Goal: Transaction & Acquisition: Purchase product/service

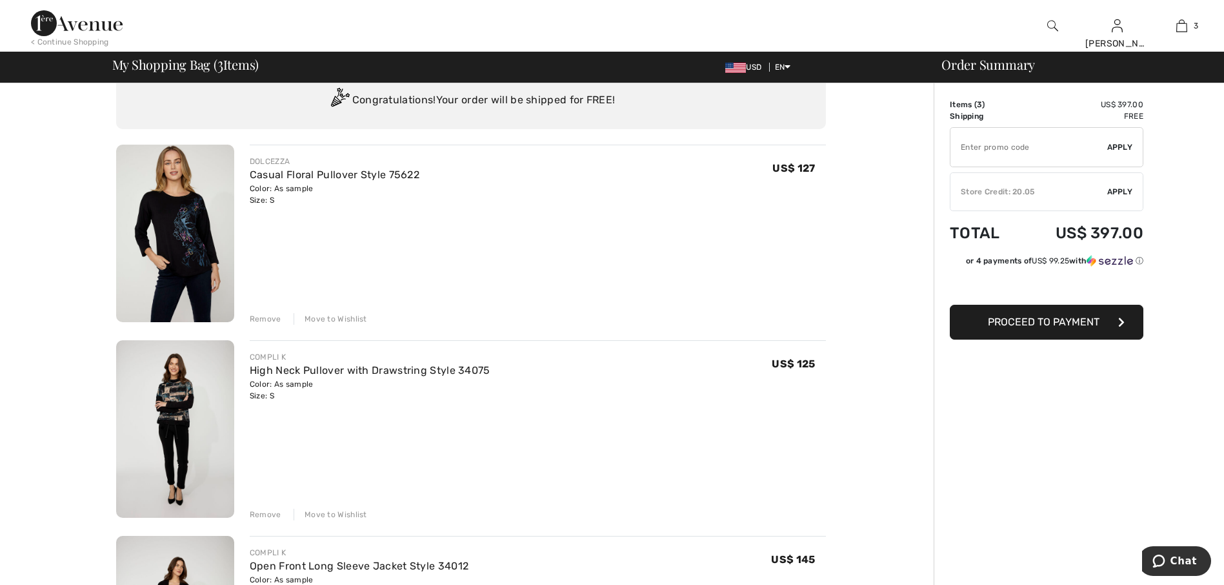
scroll to position [65, 0]
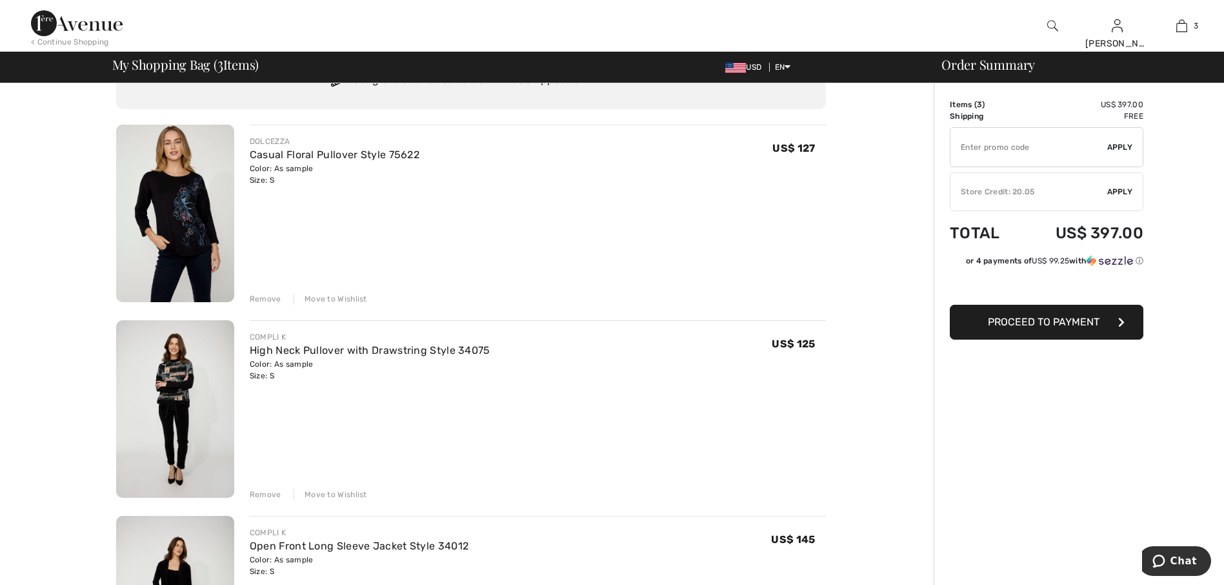
click at [267, 299] on div "Remove" at bounding box center [266, 299] width 32 height 12
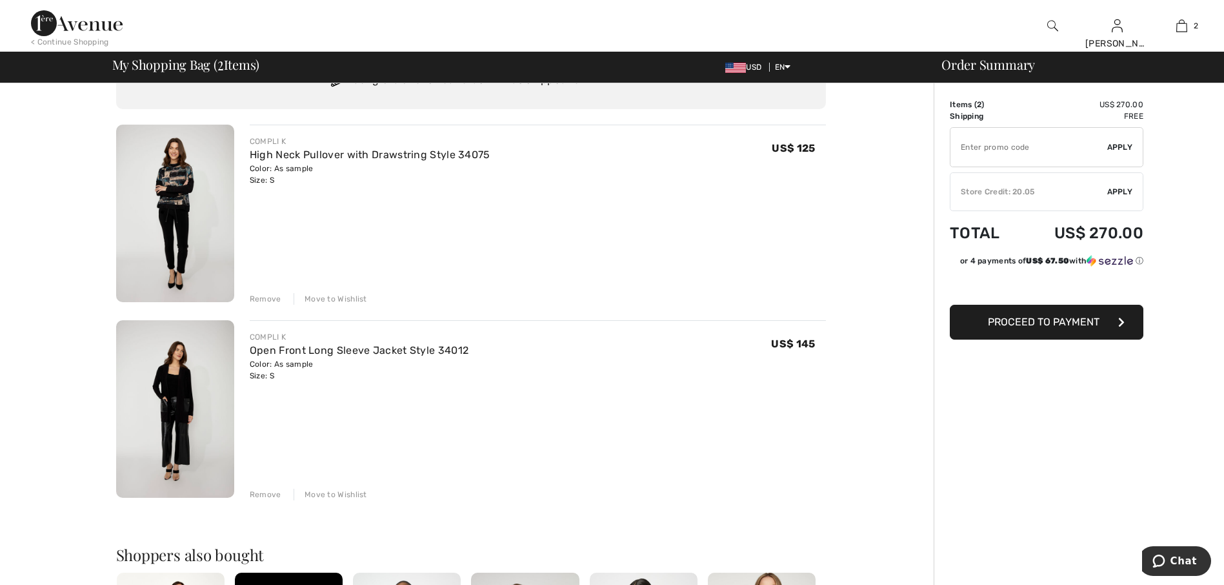
click at [168, 212] on img at bounding box center [175, 213] width 118 height 177
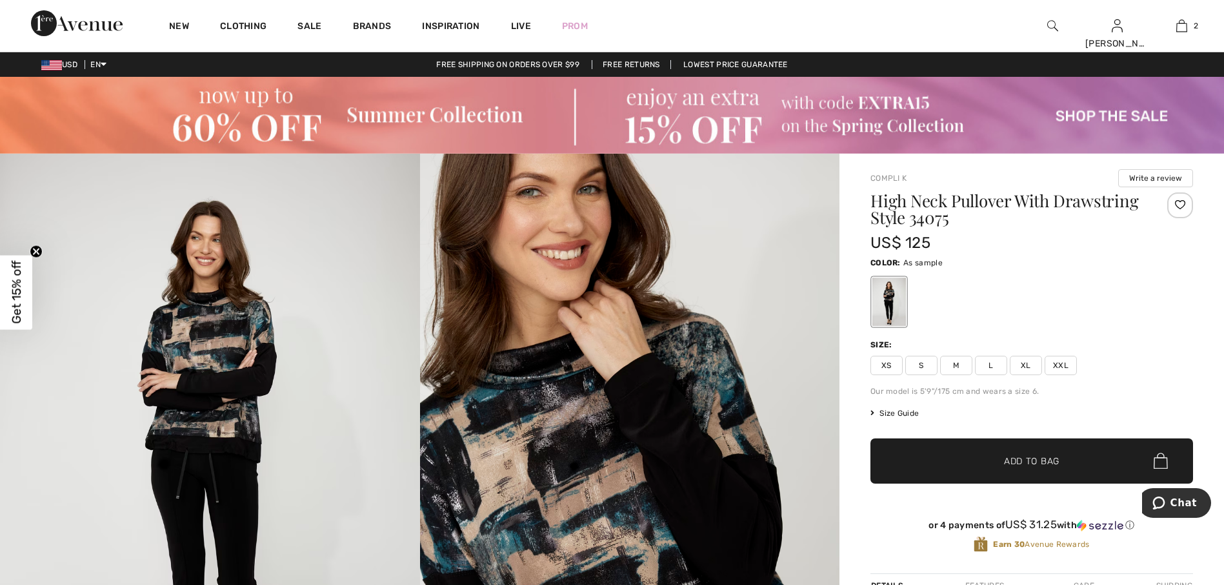
click at [620, 416] on img at bounding box center [630, 469] width 420 height 630
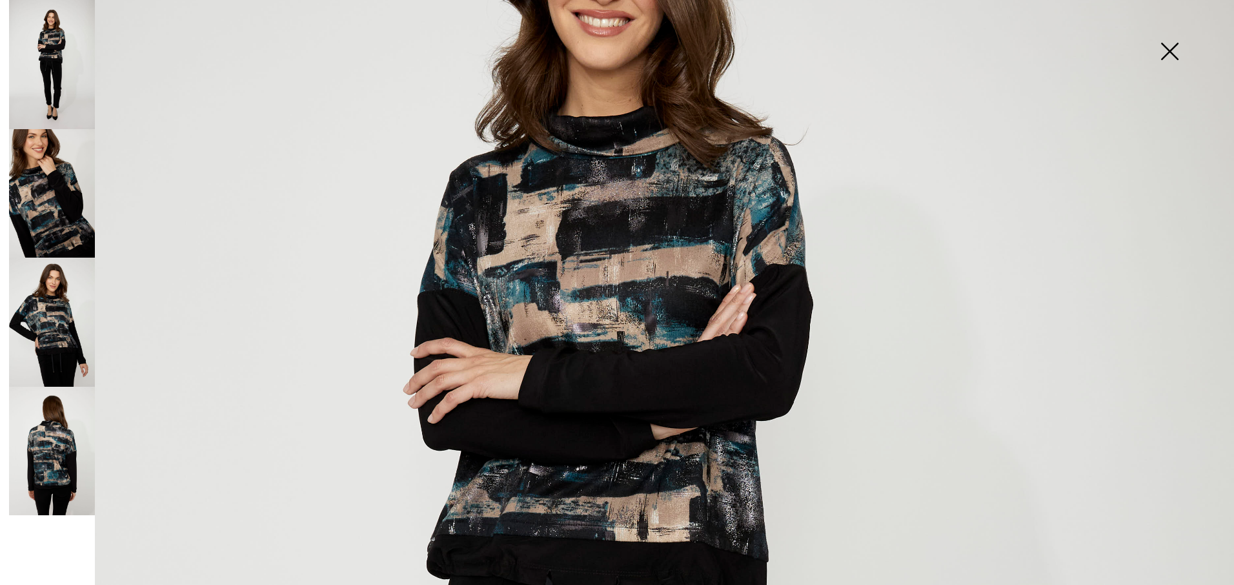
scroll to position [387, 0]
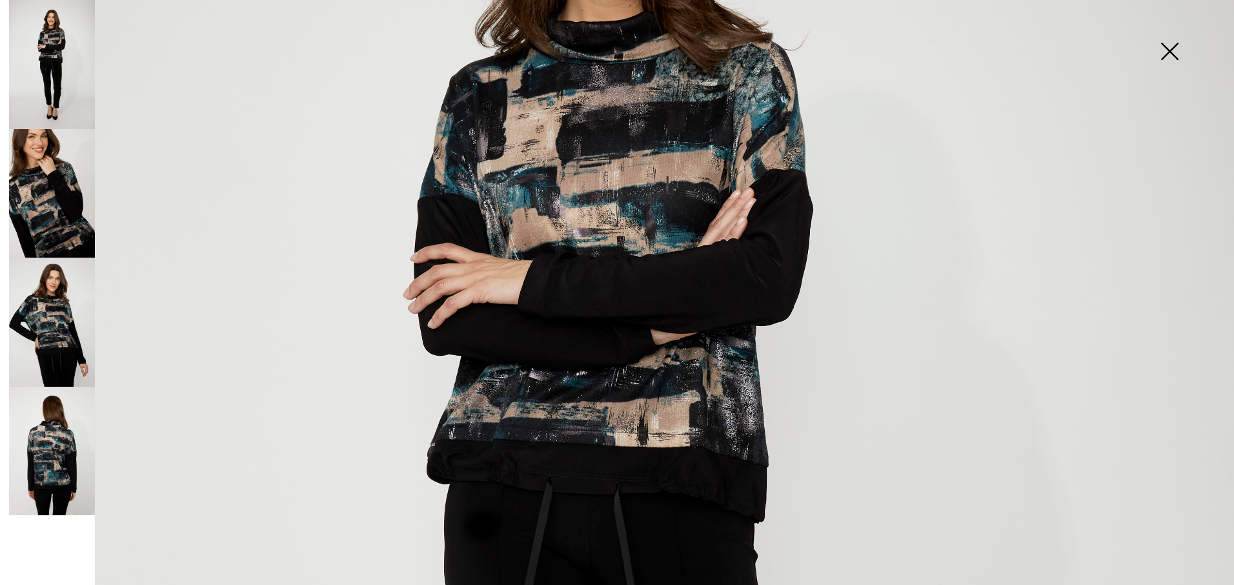
click at [57, 351] on img at bounding box center [52, 321] width 86 height 129
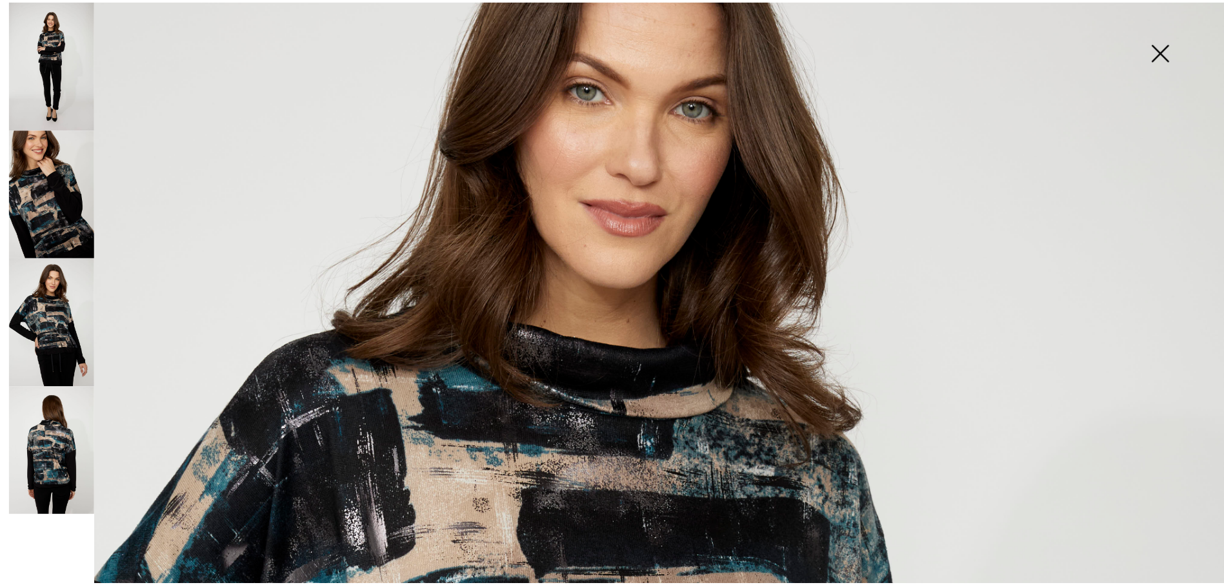
scroll to position [194, 0]
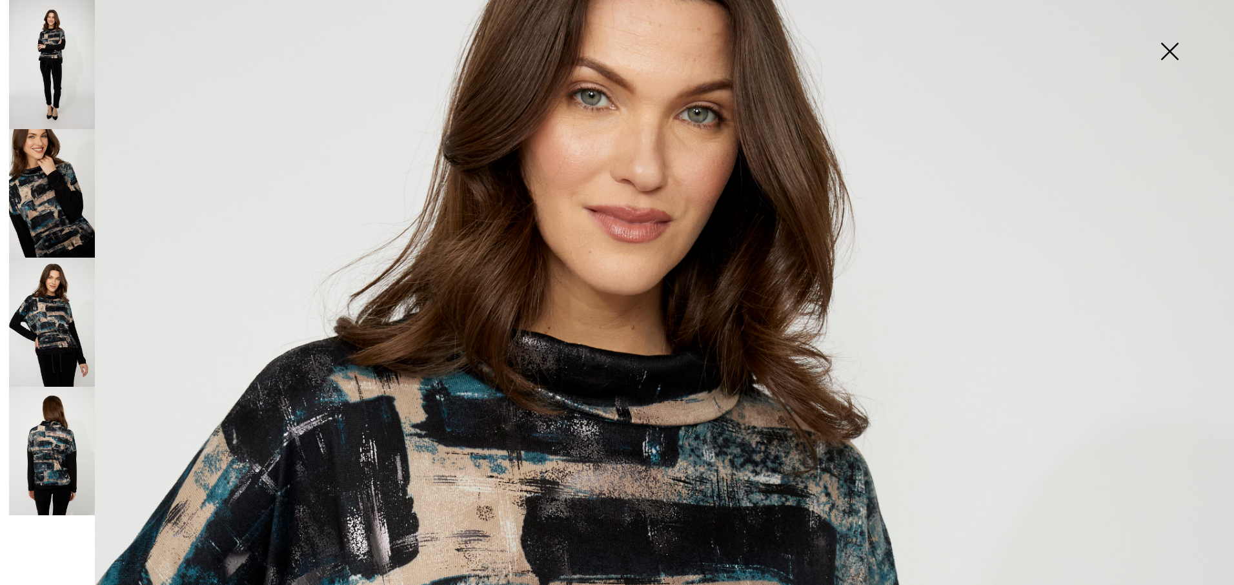
click at [1182, 50] on img at bounding box center [1169, 52] width 65 height 66
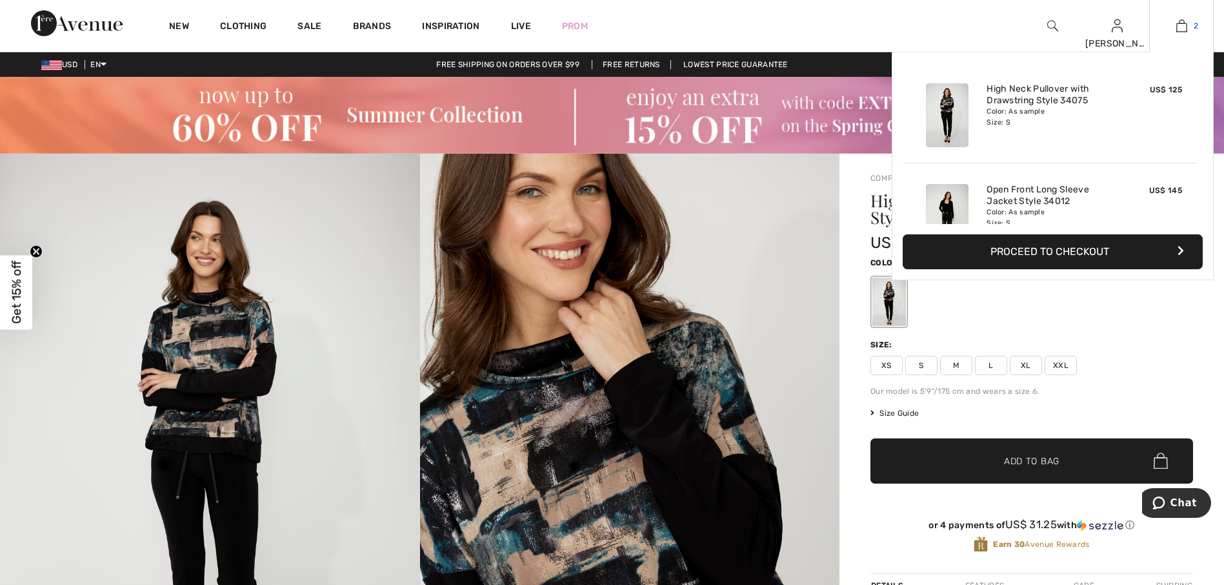
click at [1190, 19] on link "2" at bounding box center [1181, 25] width 63 height 15
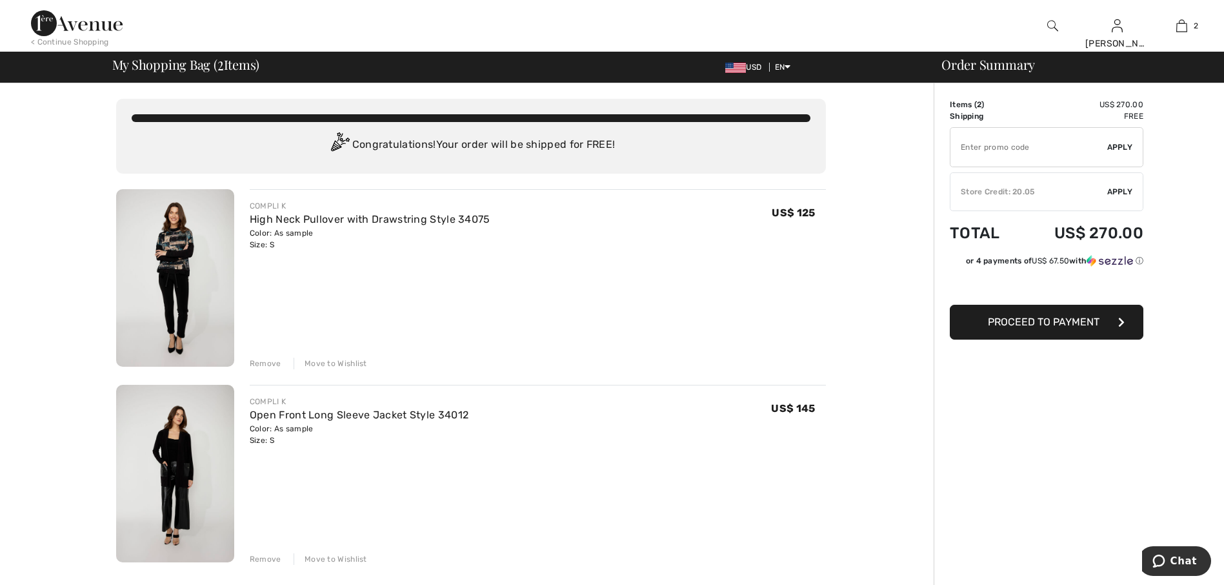
click at [263, 365] on div "Remove" at bounding box center [266, 364] width 32 height 12
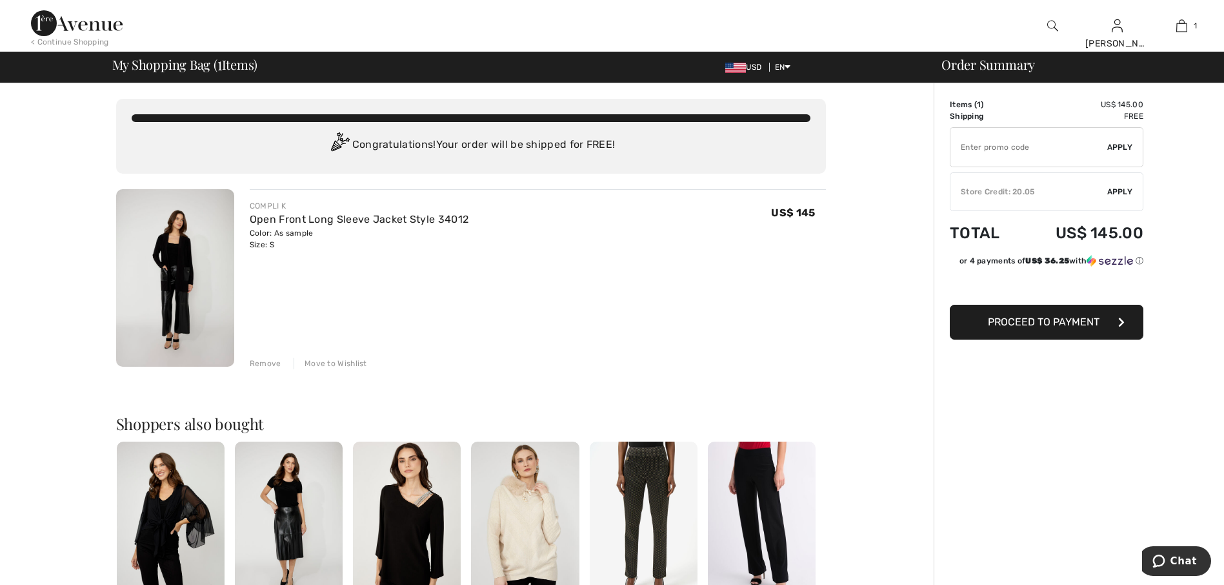
click at [187, 267] on img at bounding box center [175, 277] width 118 height 177
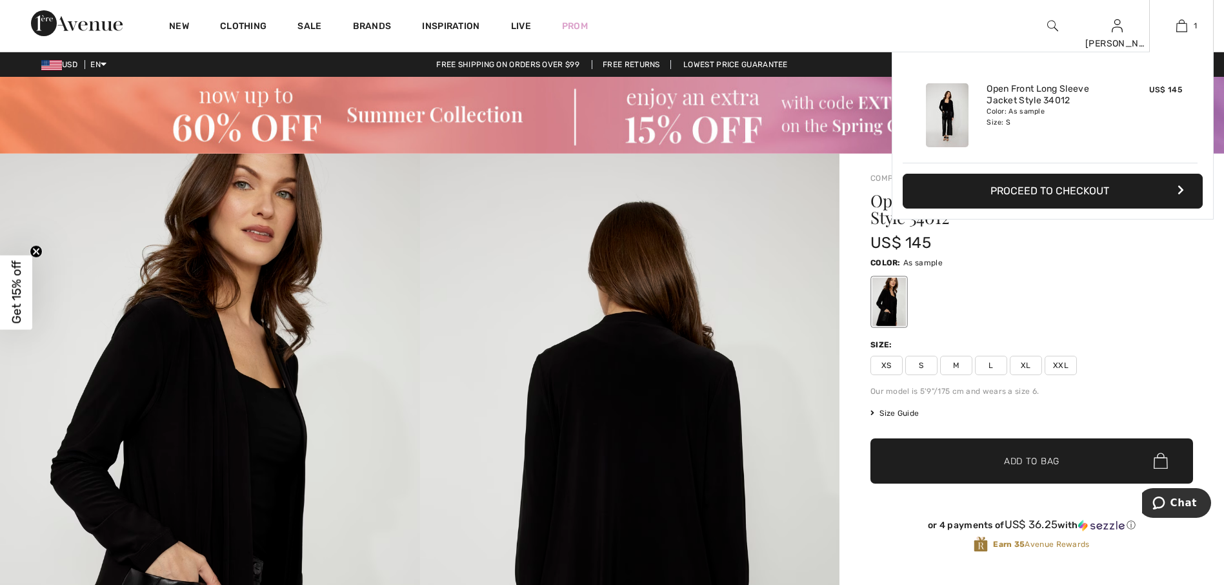
click at [1178, 34] on div "1 Added to Bag Compli K Open Front Long Sleeve Jacket Style 34012 US$ 145 Color…" at bounding box center [1181, 26] width 65 height 52
click at [1181, 28] on img at bounding box center [1181, 25] width 11 height 15
